Goal: Information Seeking & Learning: Find specific fact

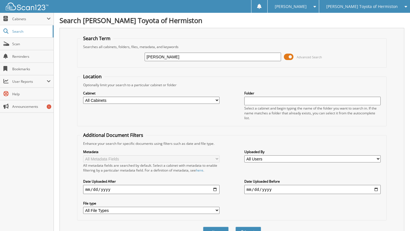
type input "[PERSON_NAME]"
click at [235, 227] on button "Search" at bounding box center [248, 232] width 26 height 11
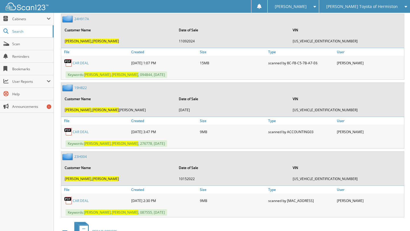
scroll to position [280, 0]
click at [83, 198] on link "CAR DEAL" at bounding box center [81, 200] width 16 height 5
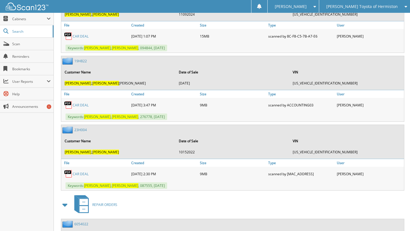
scroll to position [355, 0]
